Goal: Information Seeking & Learning: Find specific fact

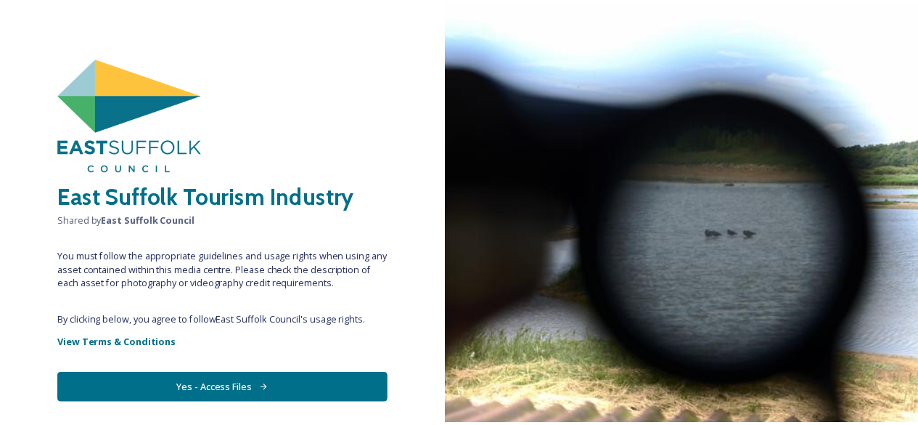
scroll to position [48, 0]
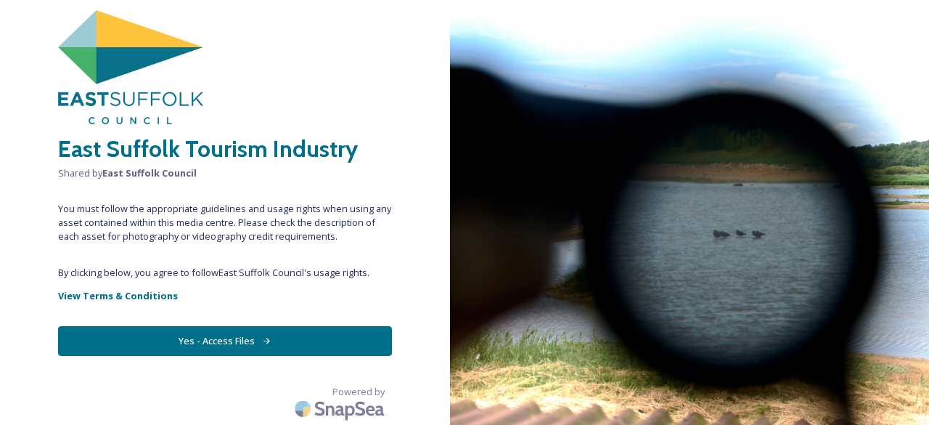
click at [251, 344] on button "Yes - Access Files" at bounding box center [225, 341] width 334 height 30
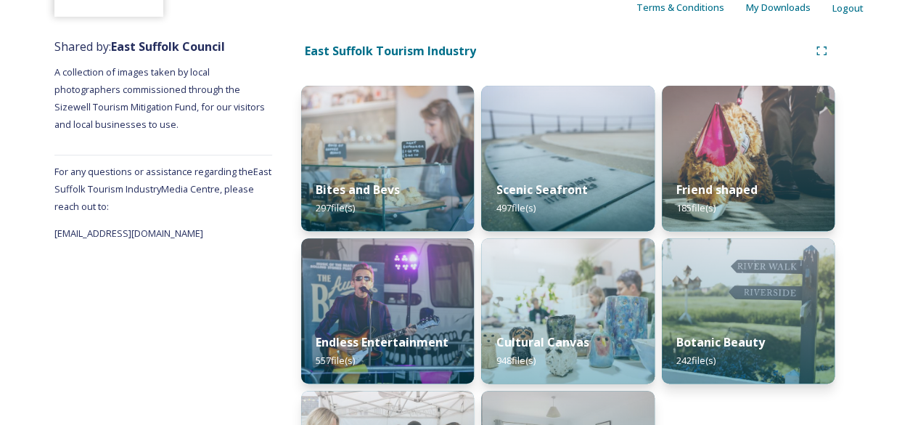
scroll to position [0, 0]
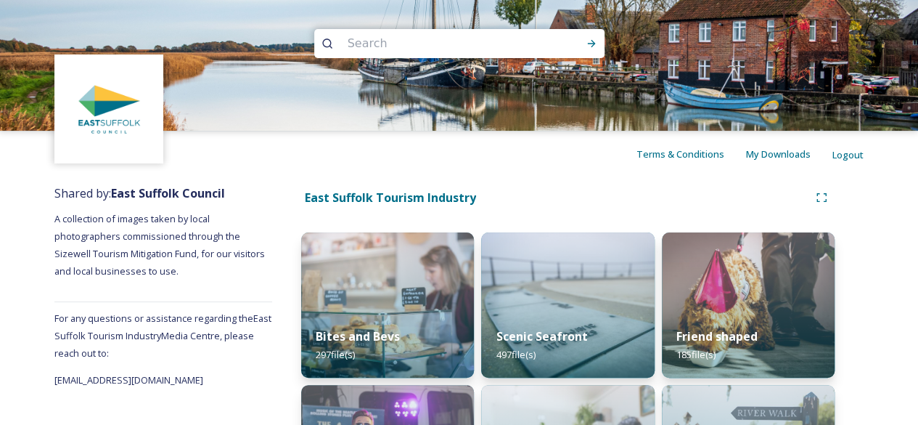
click at [409, 49] on input at bounding box center [439, 44] width 199 height 32
type input "sizwell"
click at [595, 49] on icon at bounding box center [592, 44] width 12 height 12
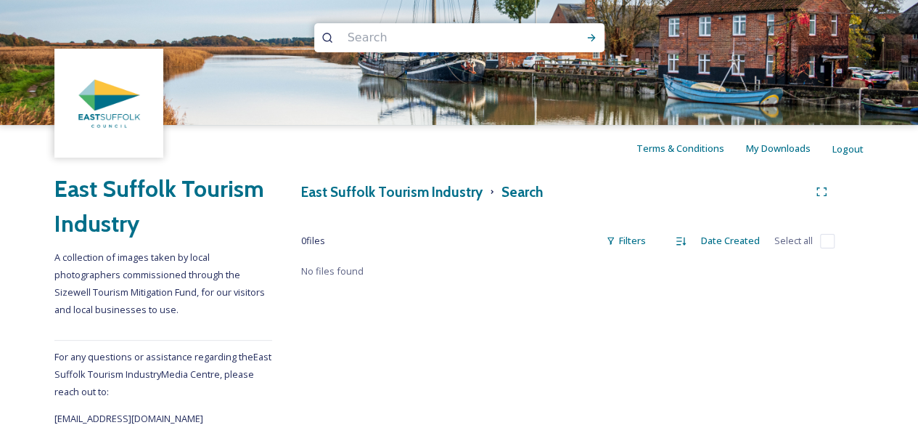
scroll to position [7, 0]
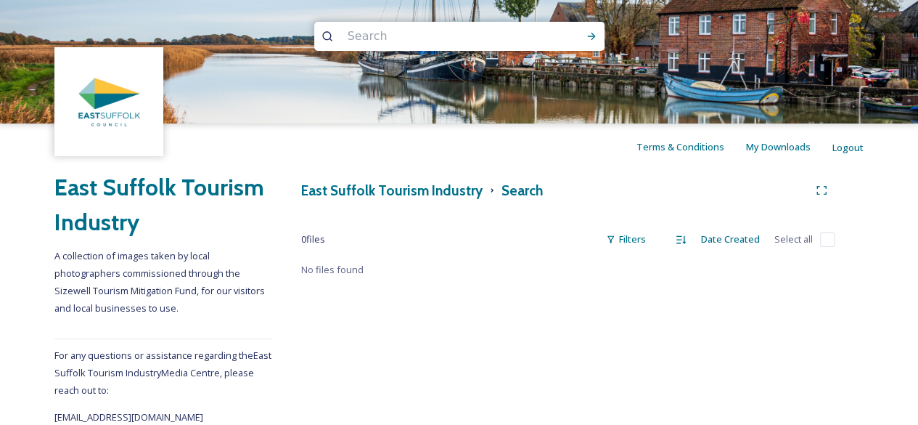
click at [410, 40] on input at bounding box center [439, 36] width 199 height 32
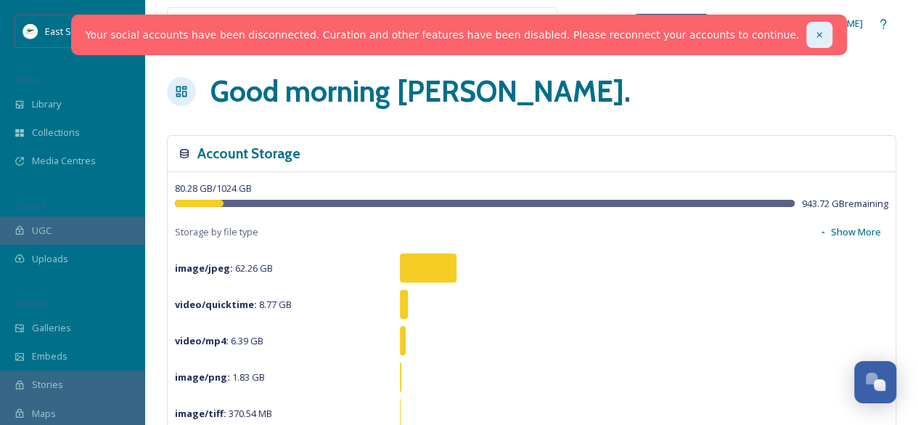
click at [814, 36] on icon at bounding box center [819, 35] width 10 height 10
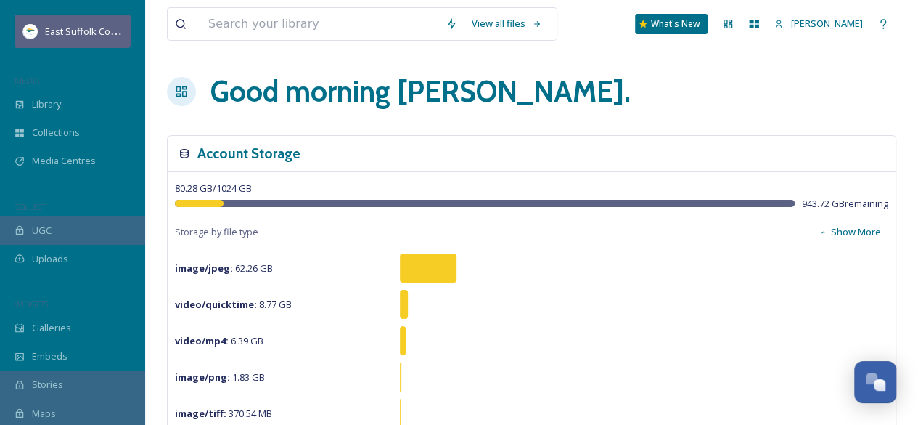
click at [57, 30] on span "East Suffolk Council" at bounding box center [88, 31] width 86 height 14
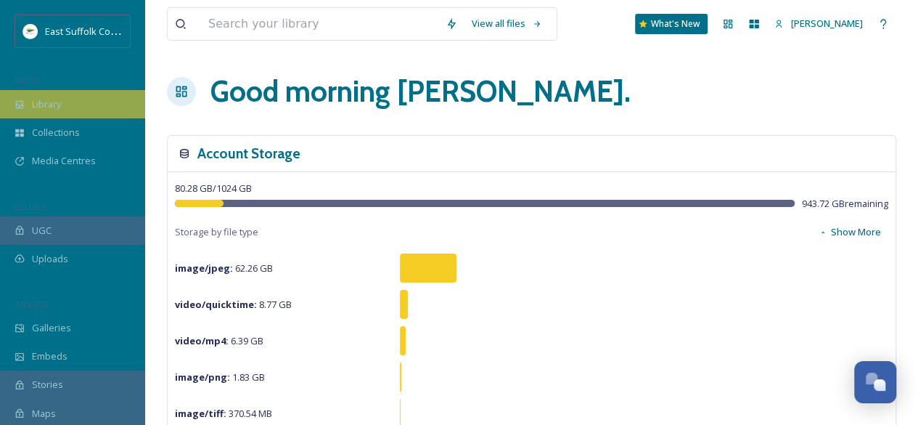
click at [60, 97] on div "Library" at bounding box center [72, 104] width 145 height 28
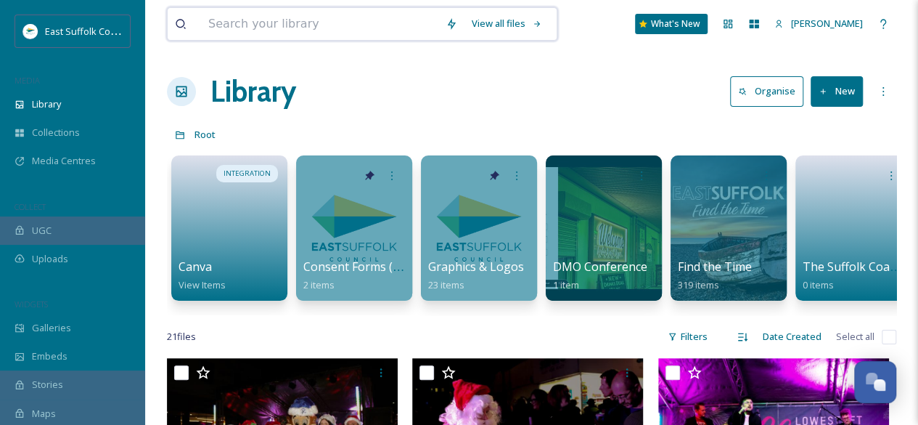
click at [327, 25] on input at bounding box center [319, 24] width 237 height 32
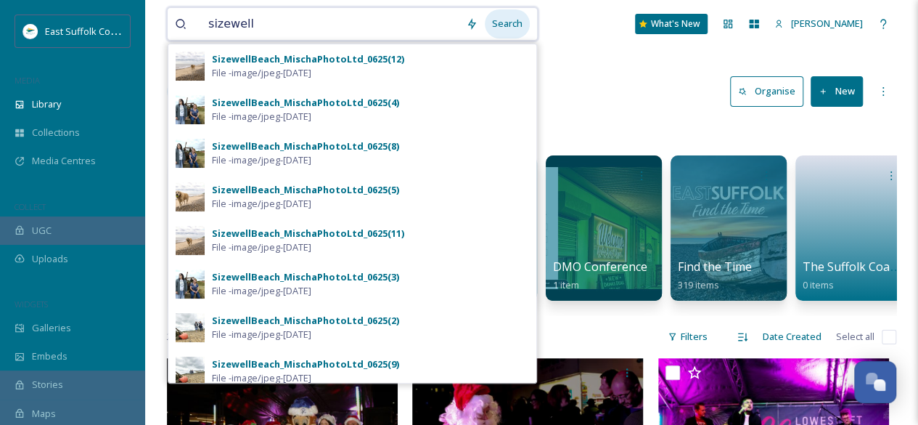
type input "sizewell"
click at [509, 21] on div "Search" at bounding box center [507, 23] width 45 height 28
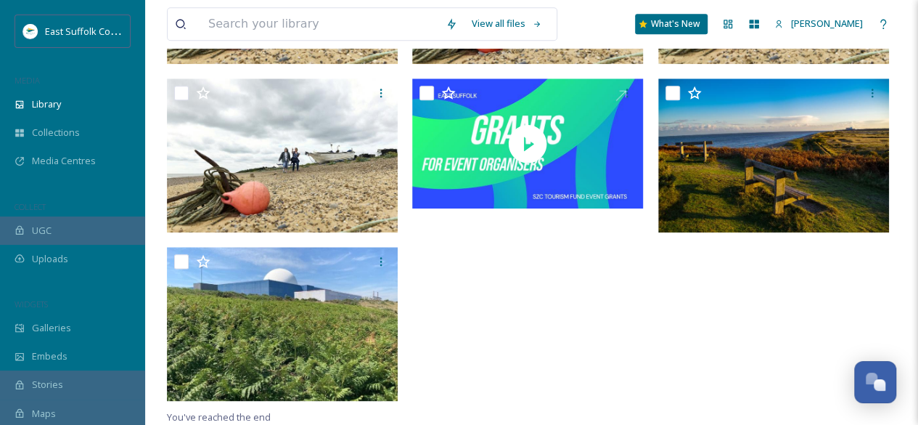
scroll to position [700, 0]
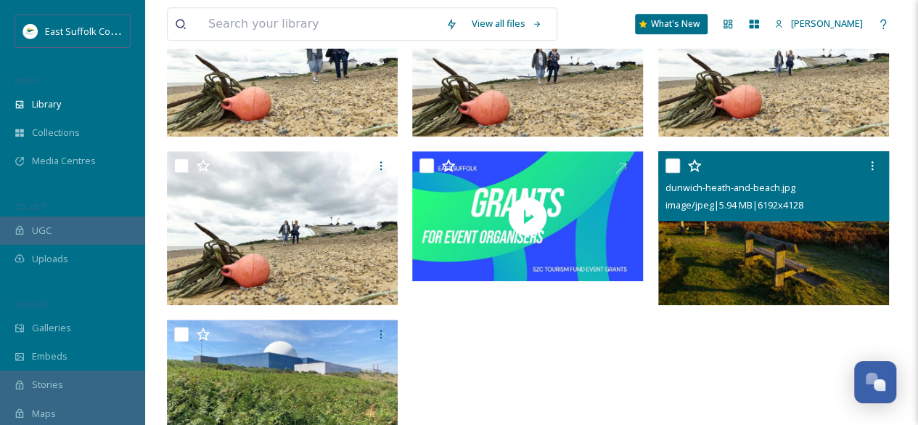
click at [750, 285] on img at bounding box center [773, 228] width 231 height 154
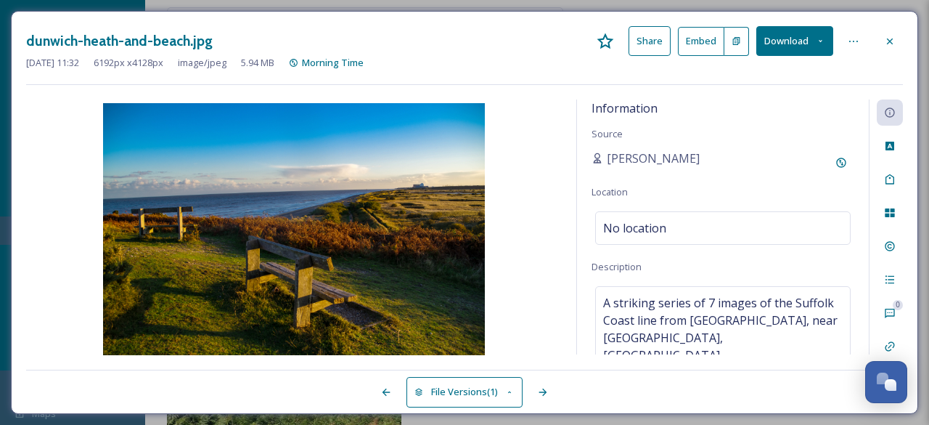
click at [894, 38] on icon at bounding box center [890, 42] width 12 height 12
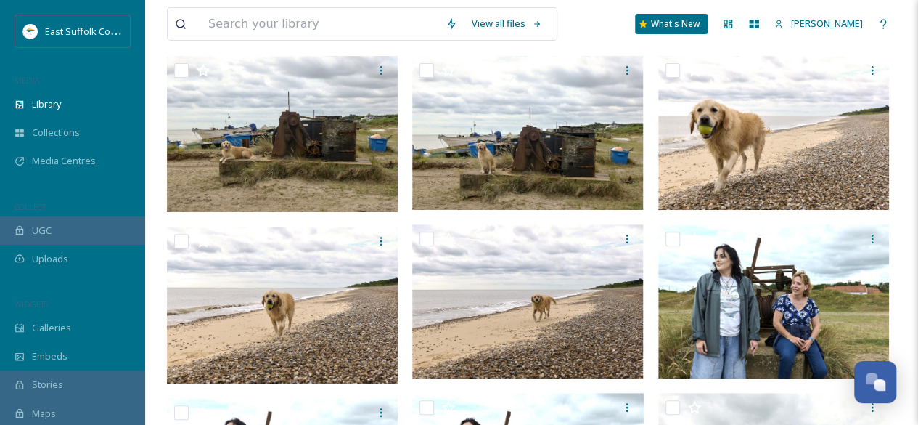
scroll to position [207, 0]
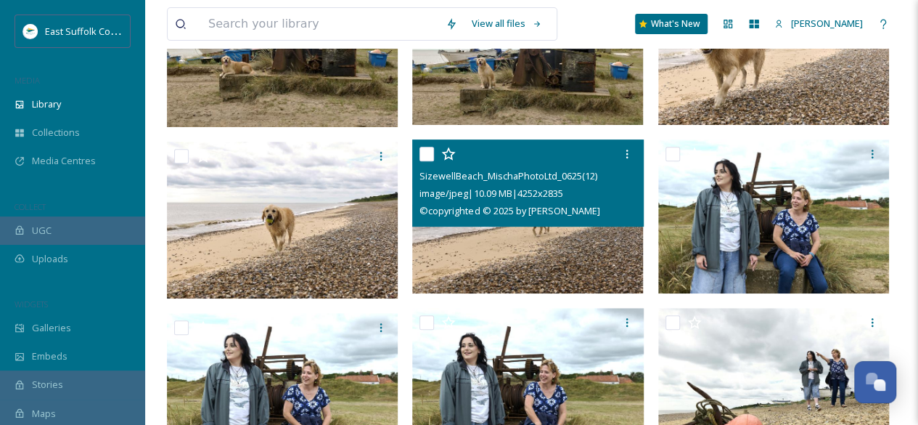
click at [550, 269] on img at bounding box center [527, 216] width 231 height 154
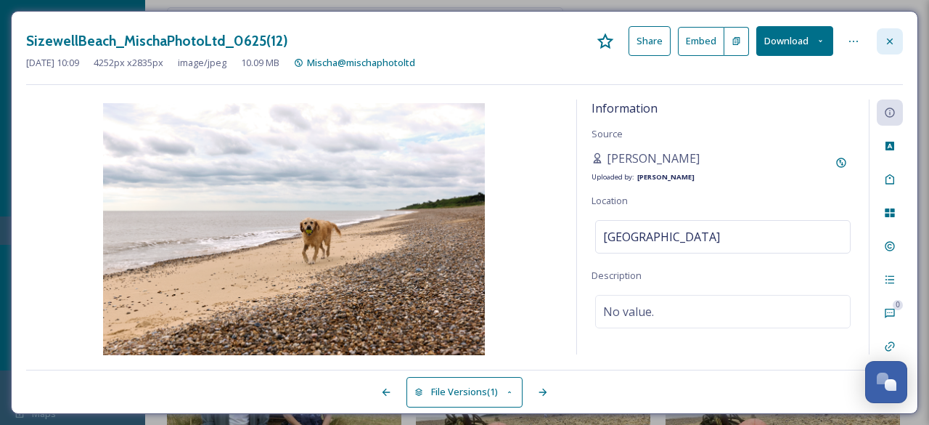
click at [888, 38] on icon at bounding box center [890, 41] width 6 height 6
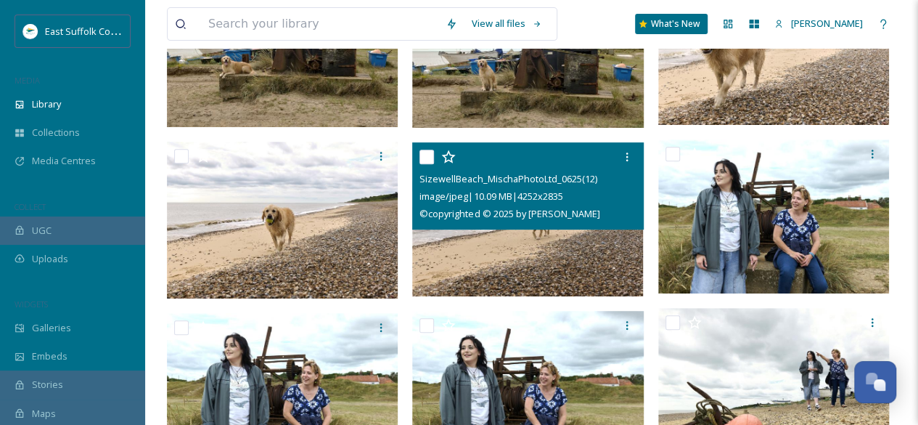
scroll to position [62, 0]
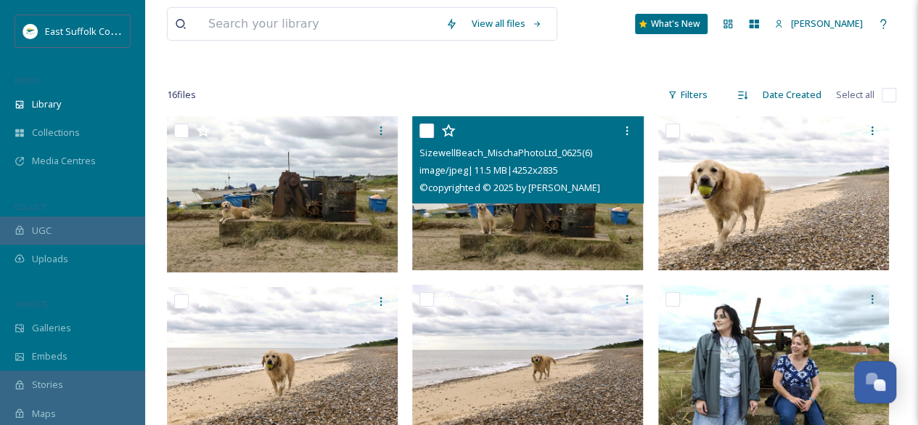
click at [602, 248] on img at bounding box center [527, 193] width 231 height 154
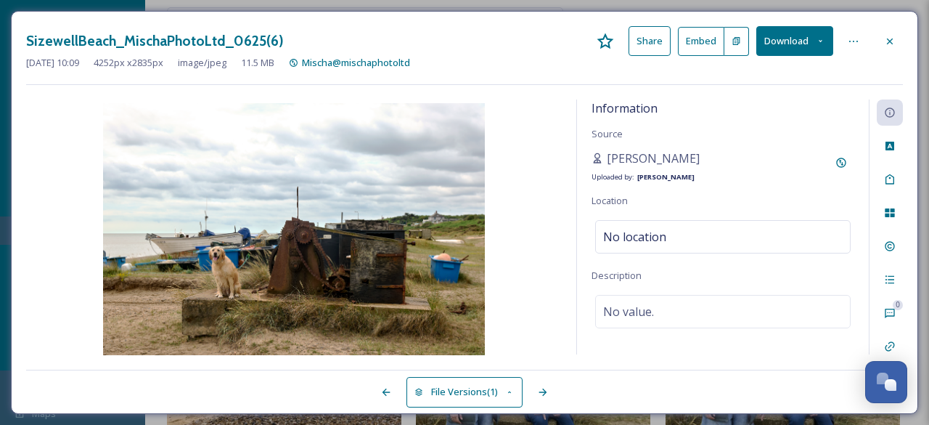
click at [380, 223] on img at bounding box center [294, 230] width 536 height 255
click at [893, 41] on icon at bounding box center [890, 42] width 12 height 12
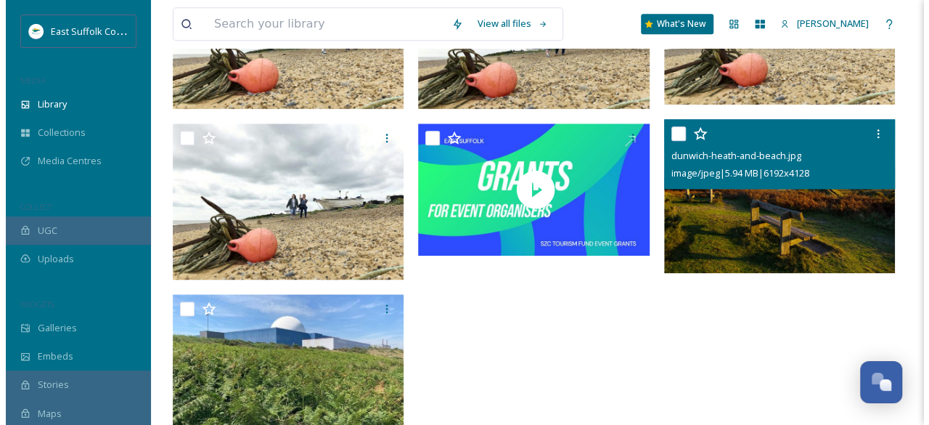
scroll to position [713, 0]
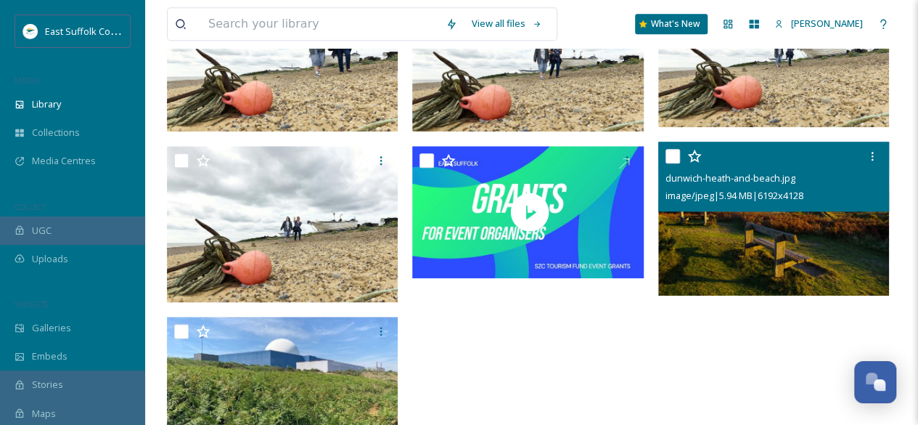
click at [782, 262] on img at bounding box center [773, 219] width 231 height 154
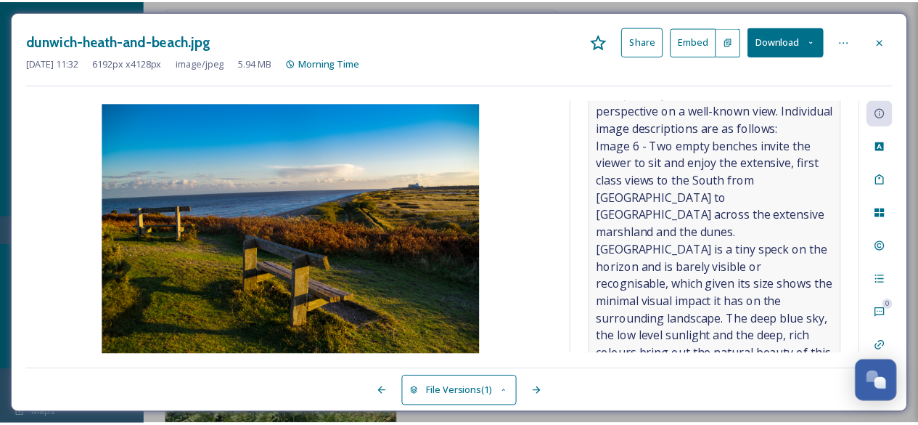
scroll to position [367, 0]
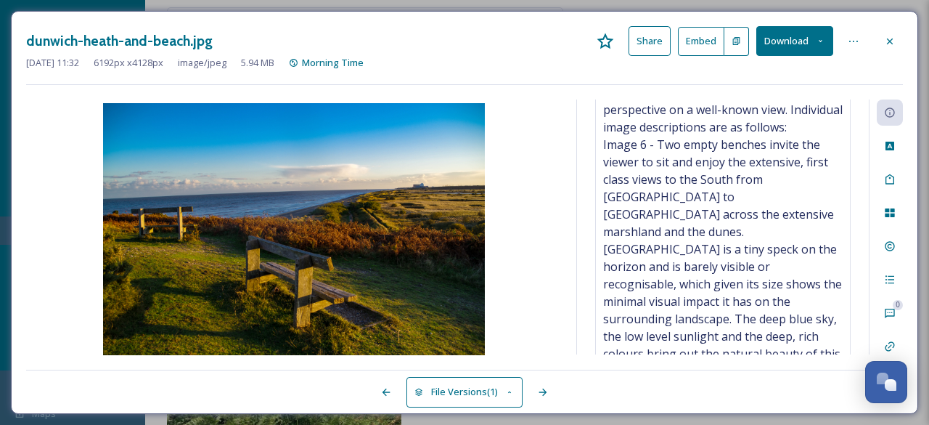
click at [894, 38] on icon at bounding box center [890, 42] width 12 height 12
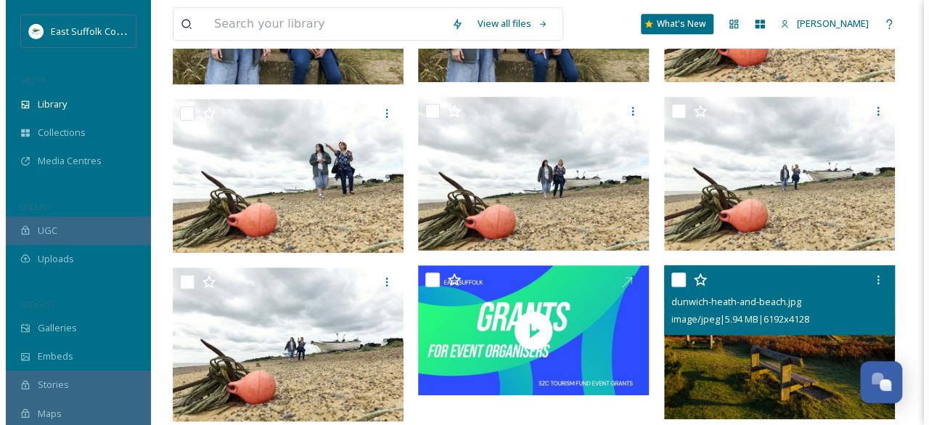
scroll to position [778, 0]
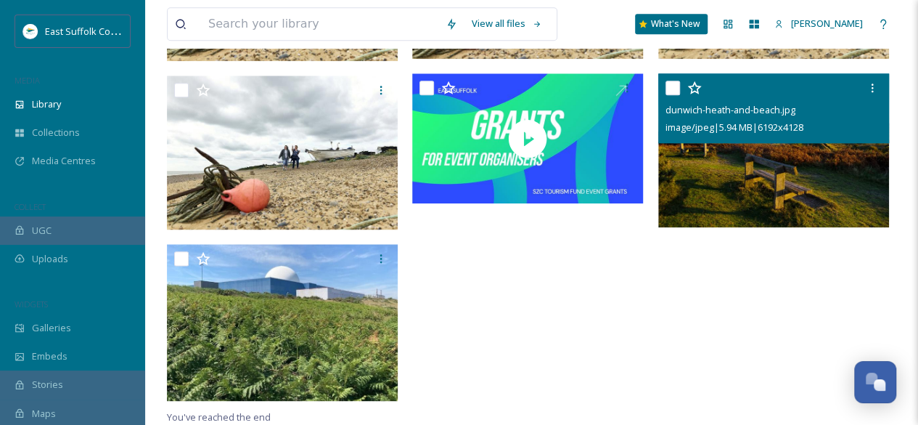
click at [809, 204] on img at bounding box center [773, 150] width 231 height 154
